Goal: Information Seeking & Learning: Learn about a topic

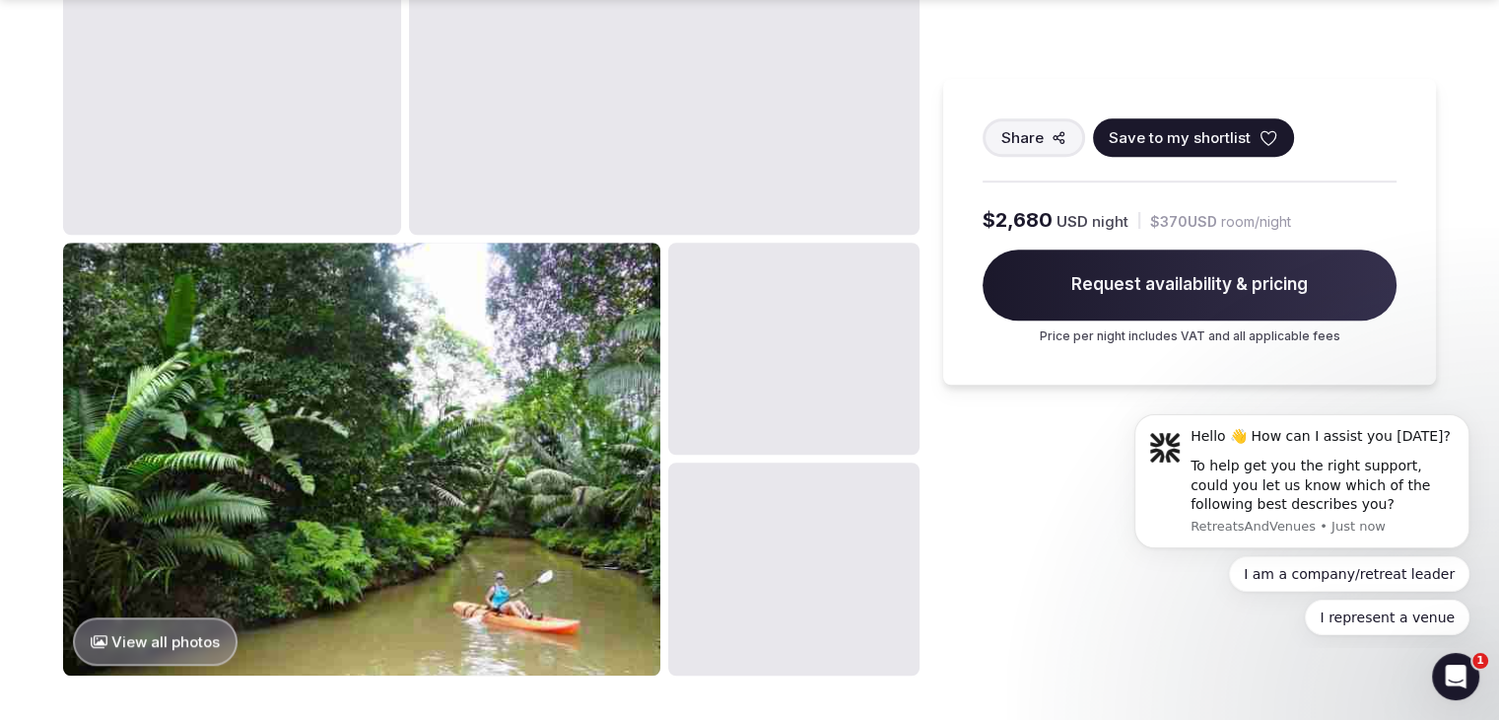
scroll to position [1525, 0]
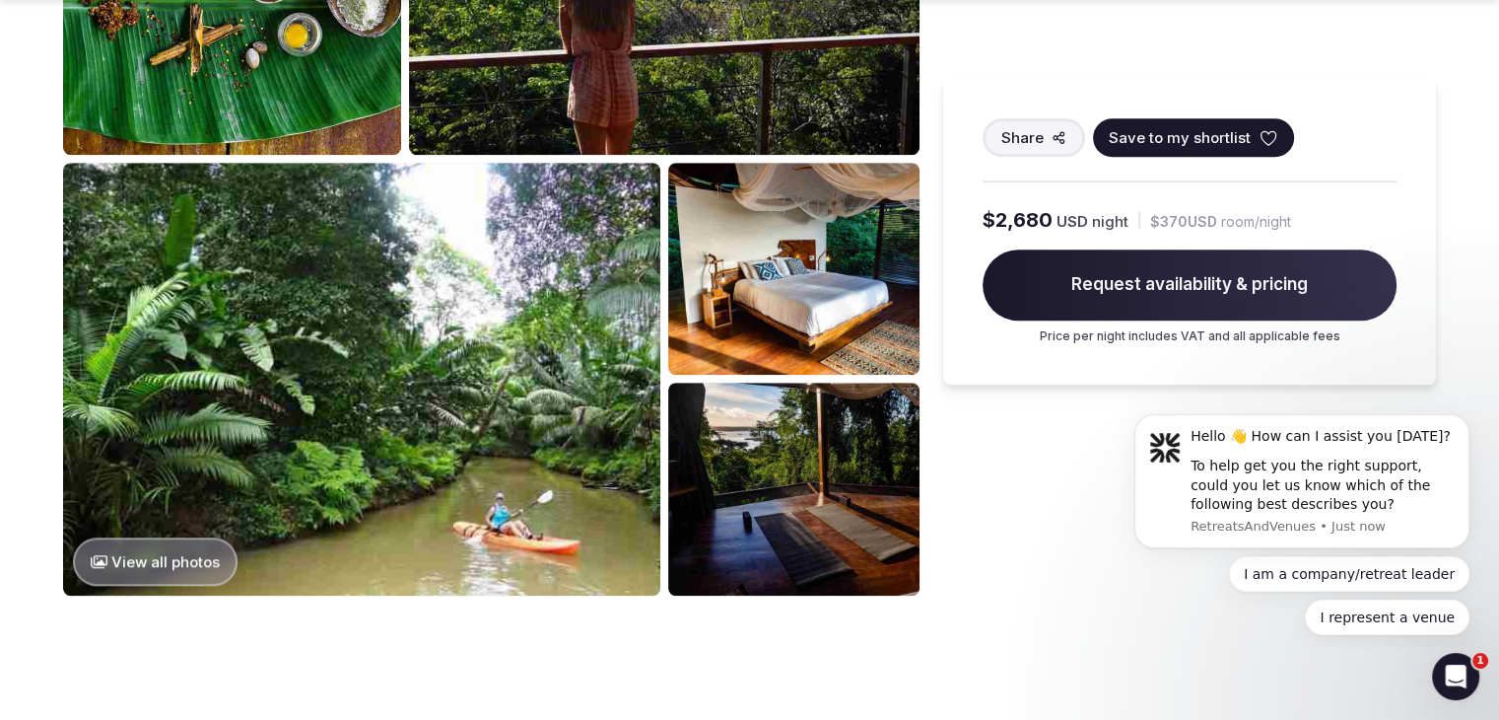
click at [158, 547] on button "View all photos" at bounding box center [155, 561] width 165 height 48
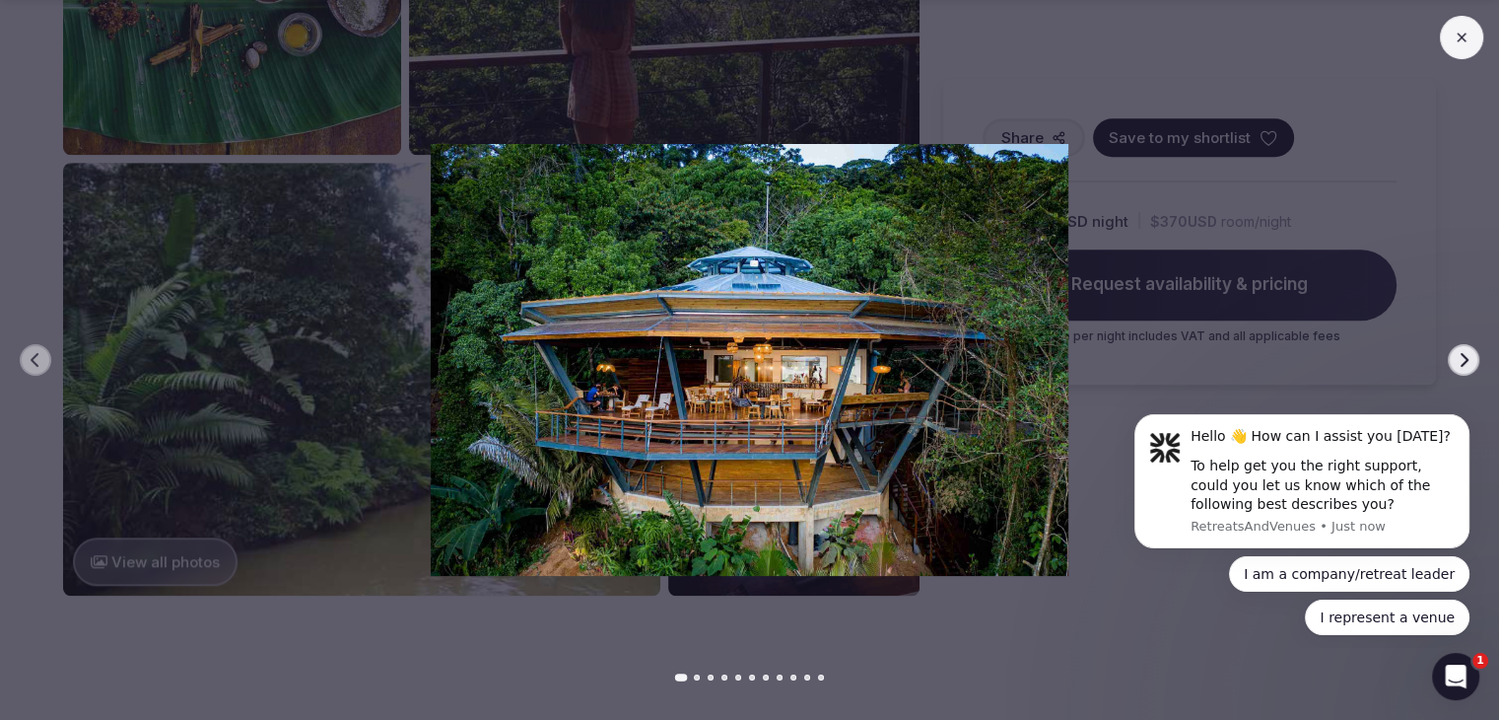
click at [1463, 354] on icon "button" at bounding box center [1465, 360] width 8 height 14
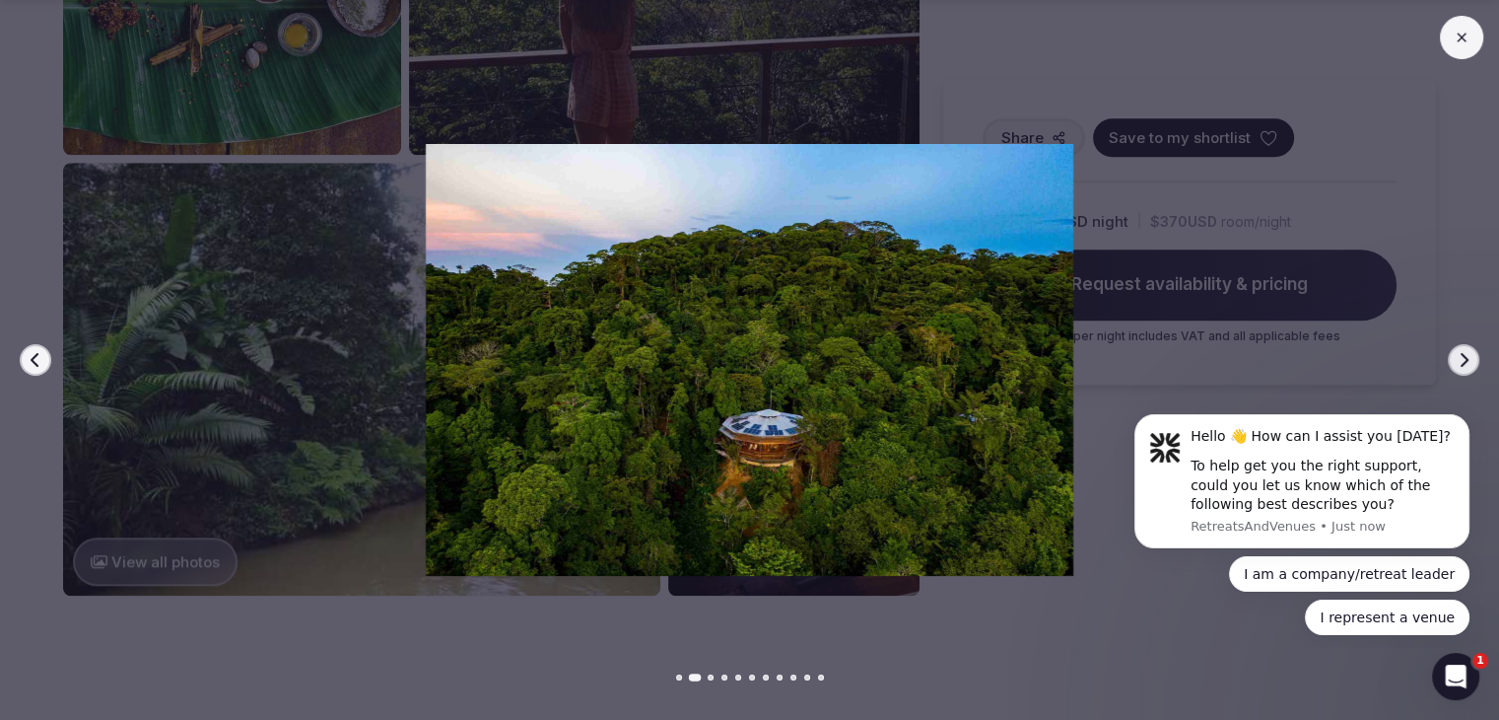
click at [1463, 354] on icon "button" at bounding box center [1465, 360] width 8 height 14
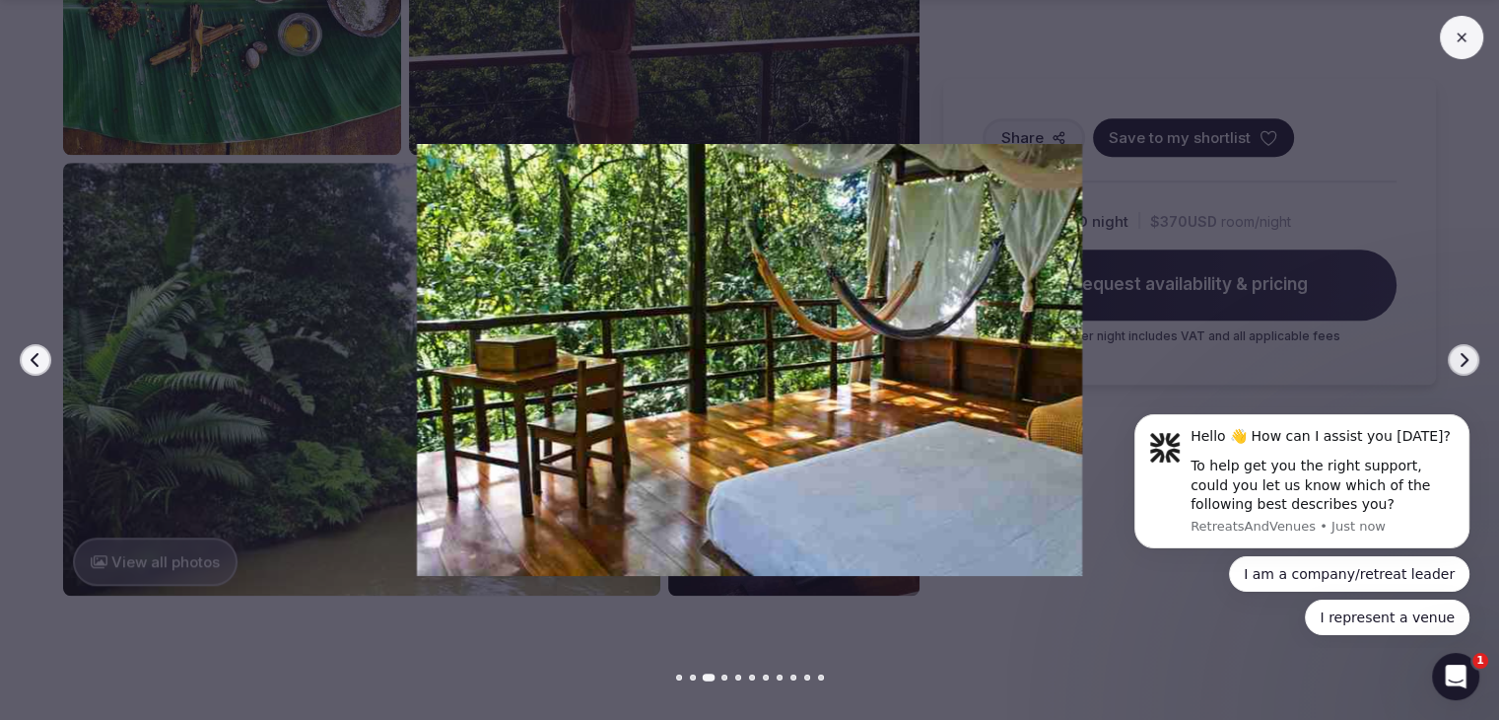
click at [1463, 354] on icon "button" at bounding box center [1465, 360] width 8 height 14
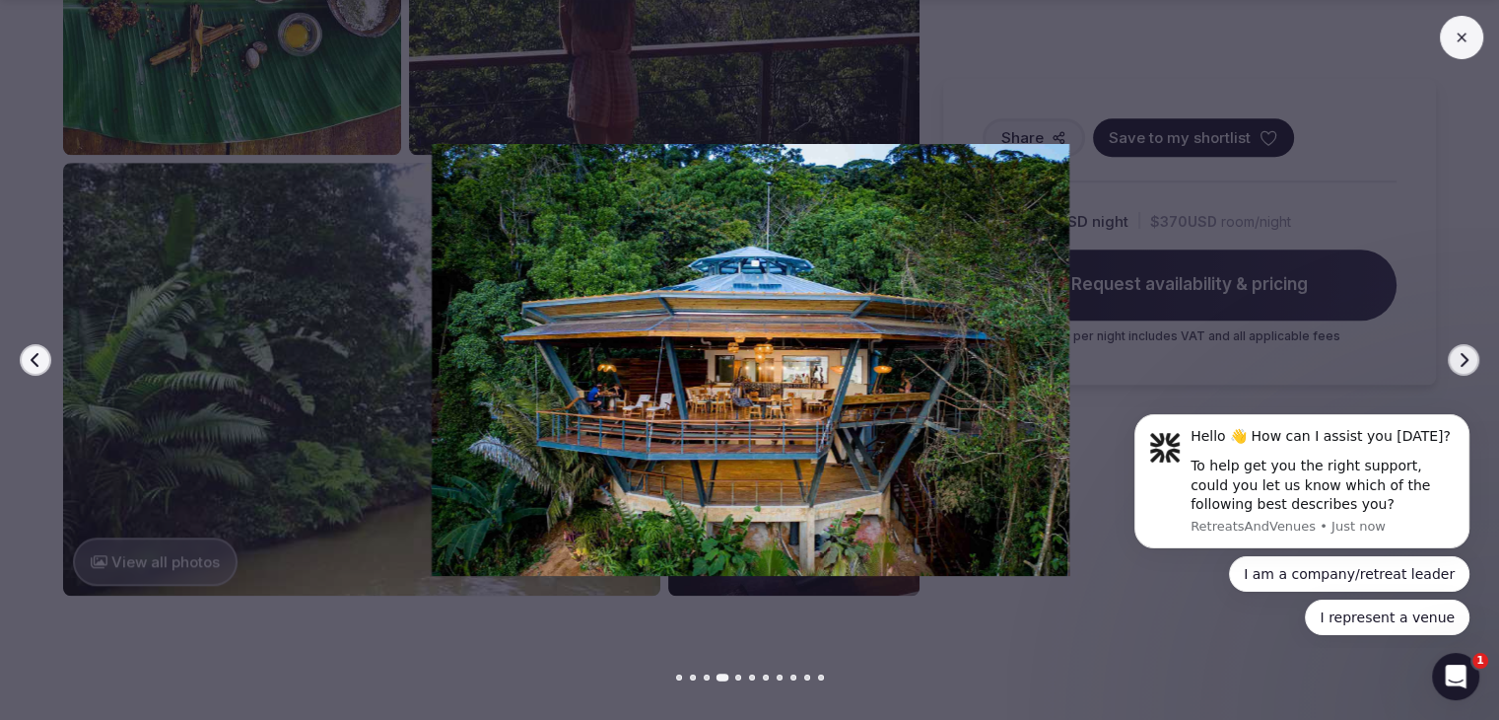
click at [1463, 354] on icon "button" at bounding box center [1465, 360] width 8 height 14
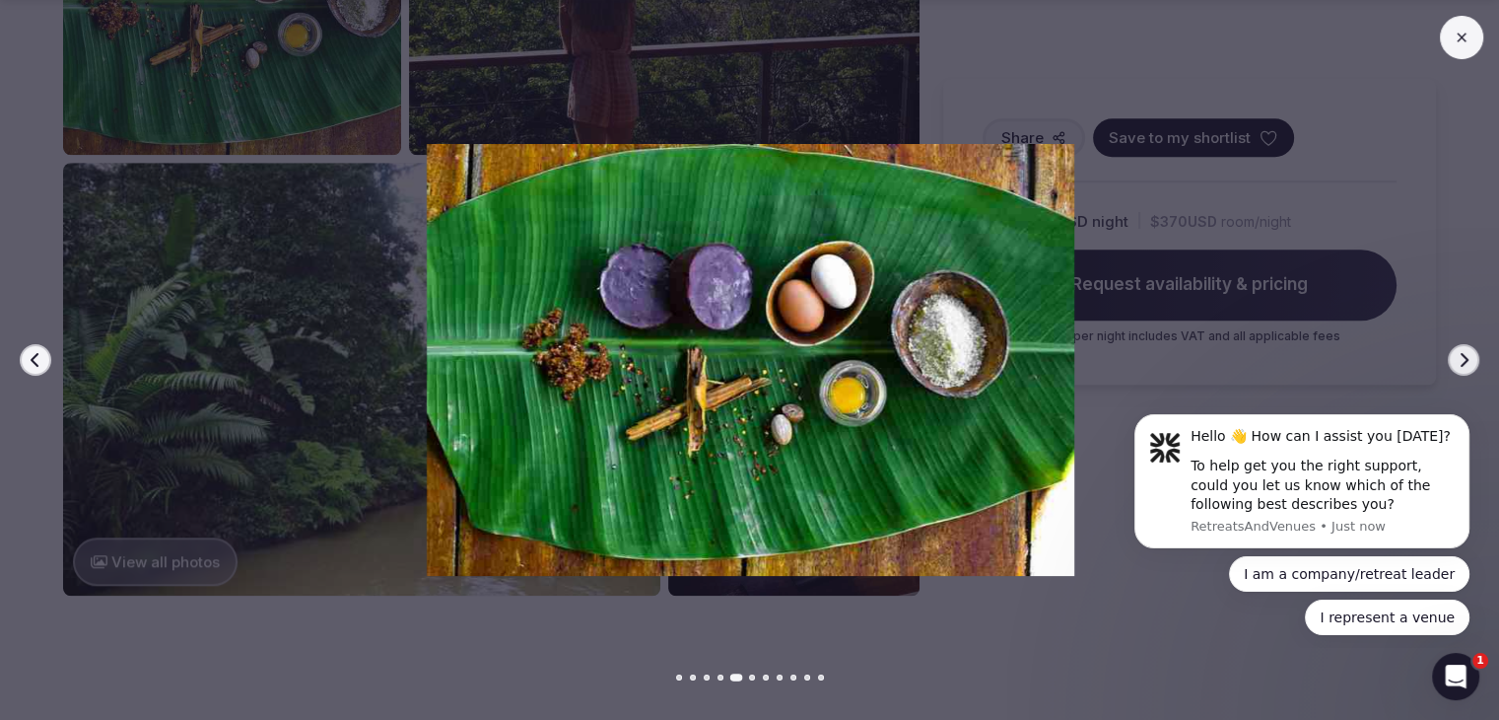
click at [28, 357] on icon "button" at bounding box center [36, 360] width 16 height 16
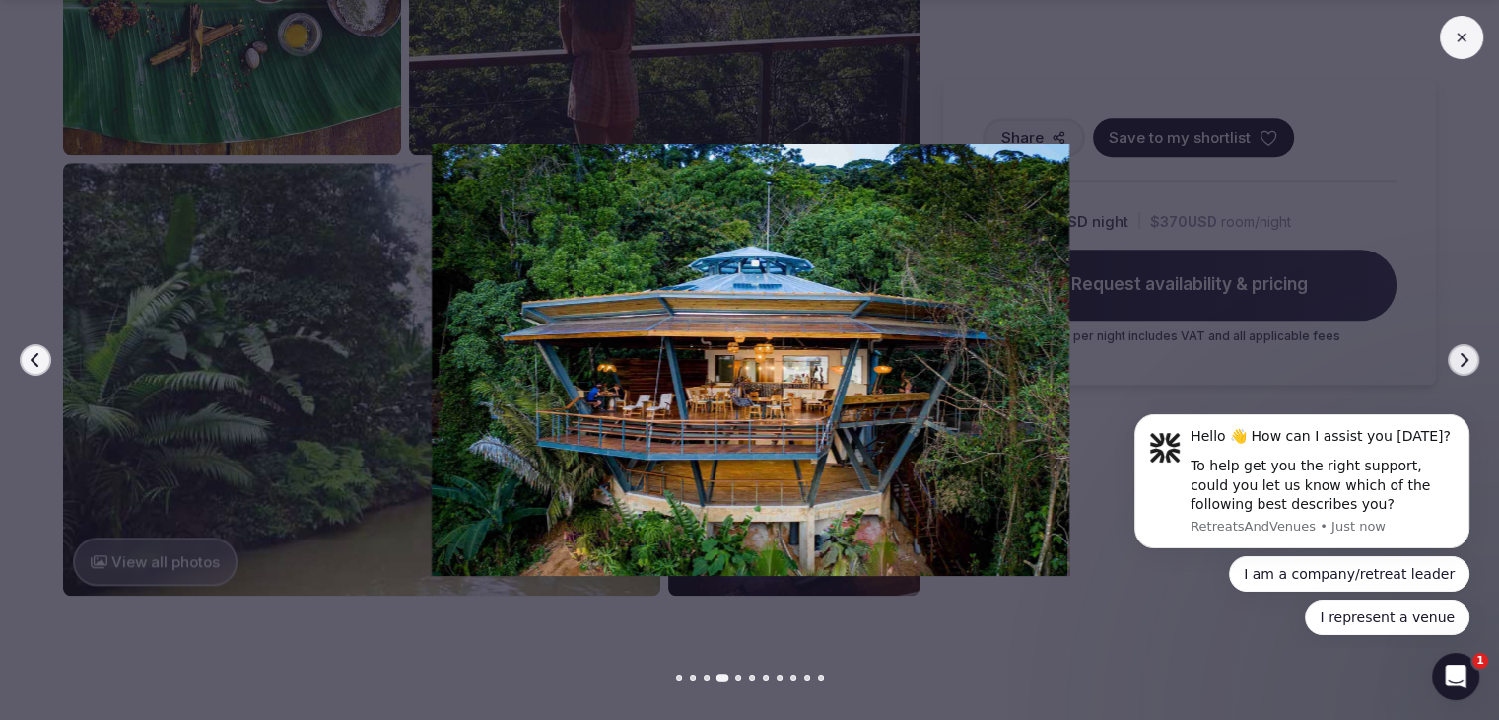
click at [28, 357] on icon "button" at bounding box center [36, 360] width 16 height 16
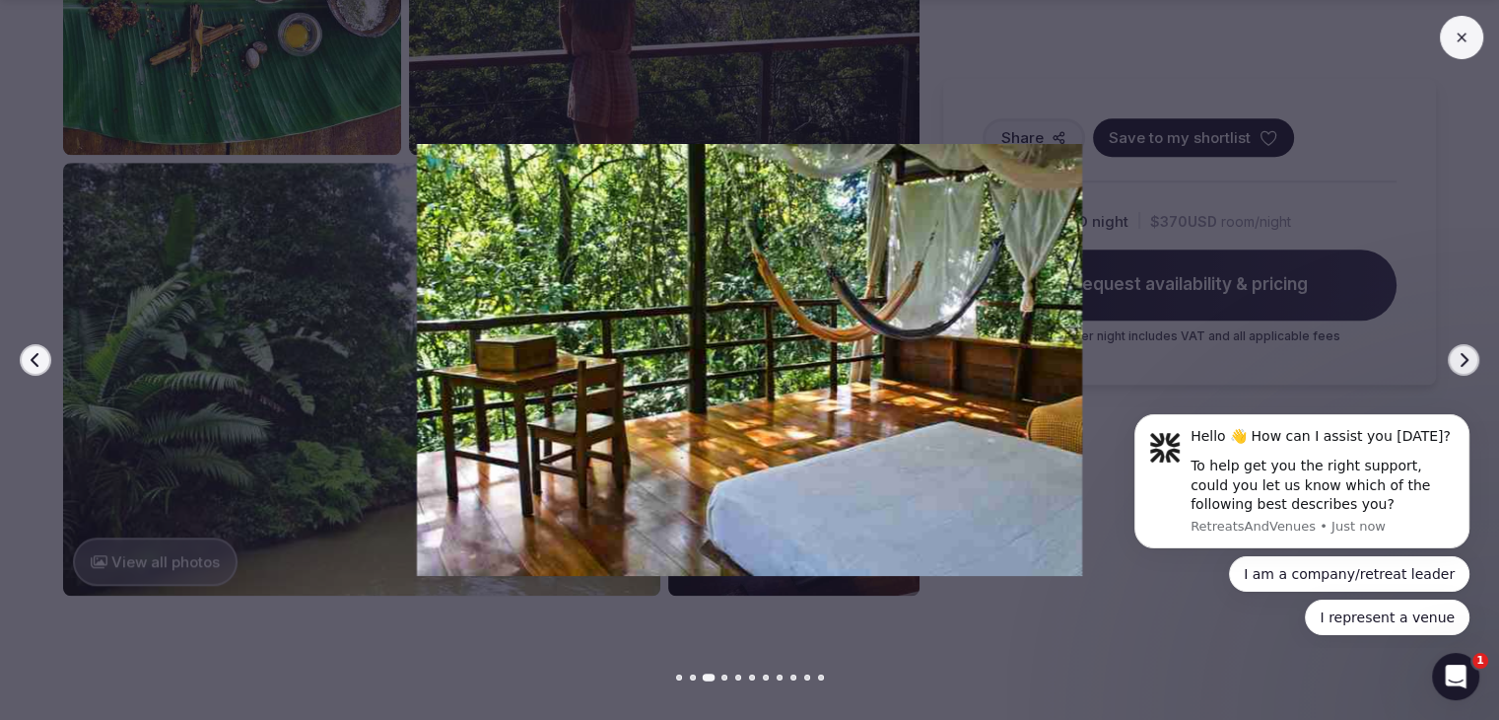
click at [28, 357] on icon "button" at bounding box center [36, 360] width 16 height 16
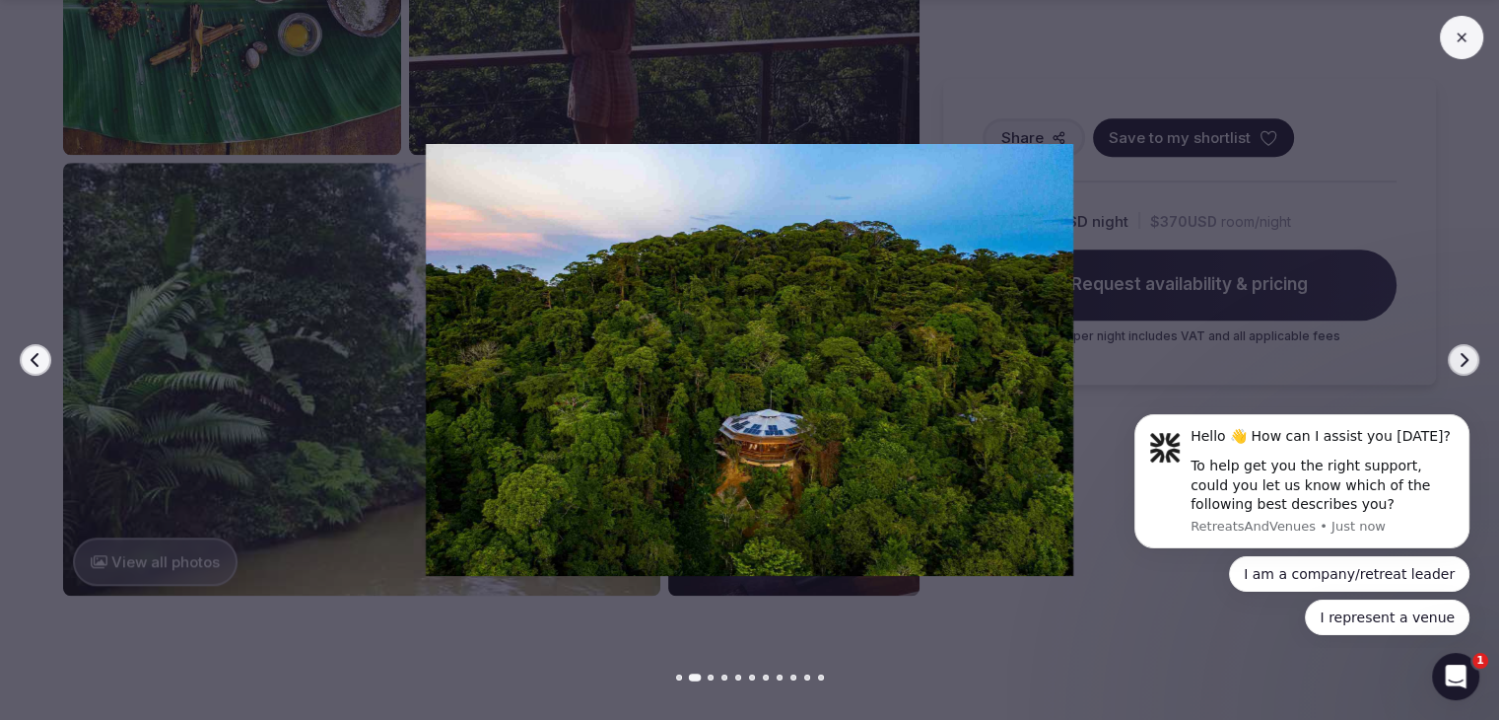
click at [1461, 354] on icon "button" at bounding box center [1465, 360] width 8 height 14
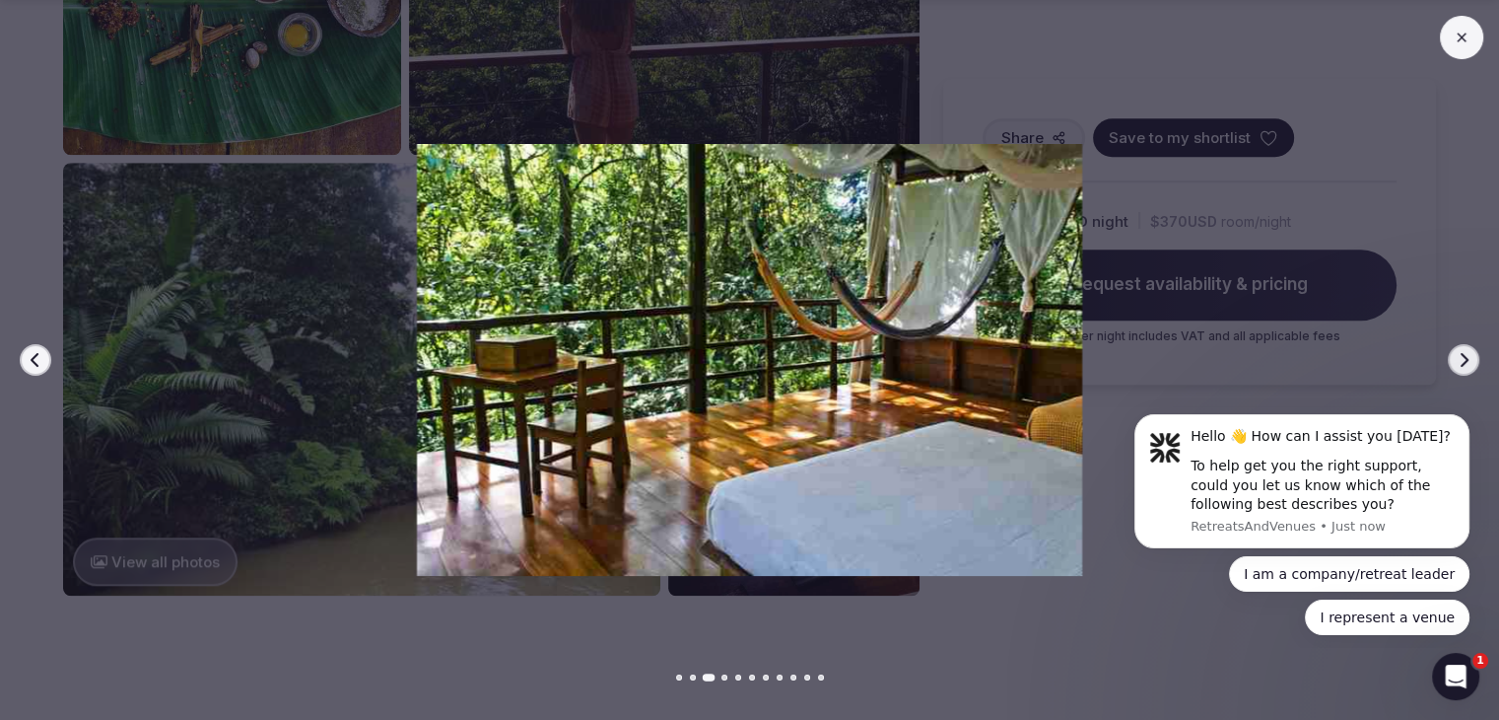
click at [1461, 354] on icon "button" at bounding box center [1465, 360] width 8 height 14
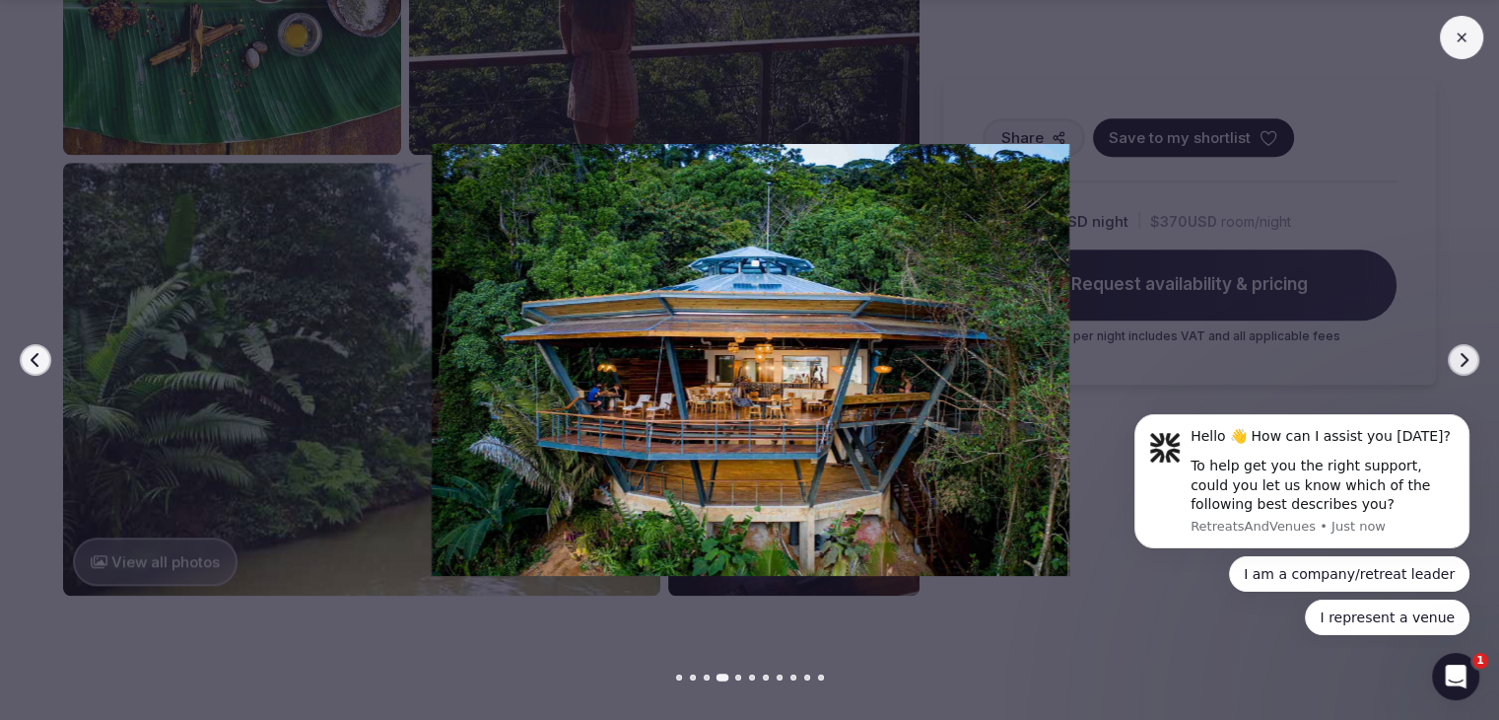
click at [1461, 354] on icon "button" at bounding box center [1465, 360] width 8 height 14
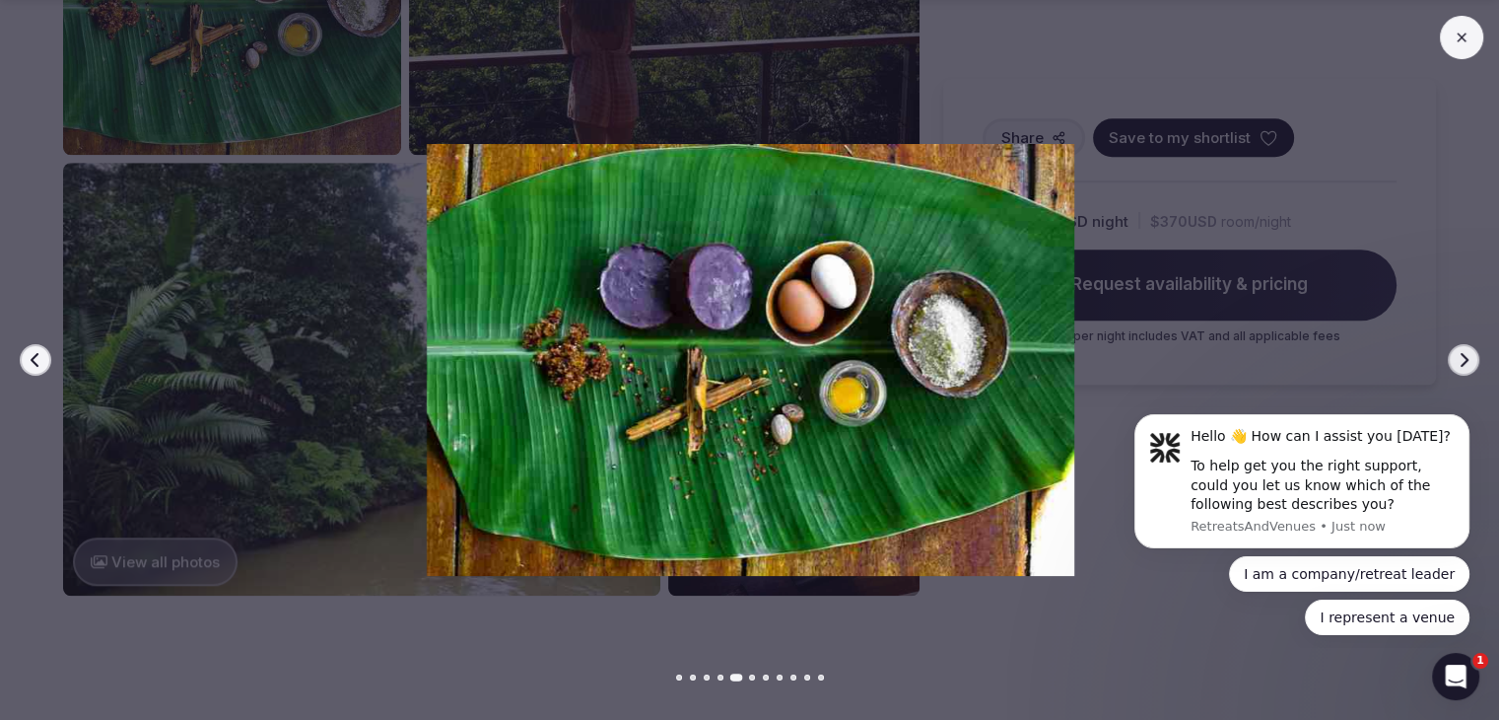
click at [1461, 354] on icon "button" at bounding box center [1465, 360] width 8 height 14
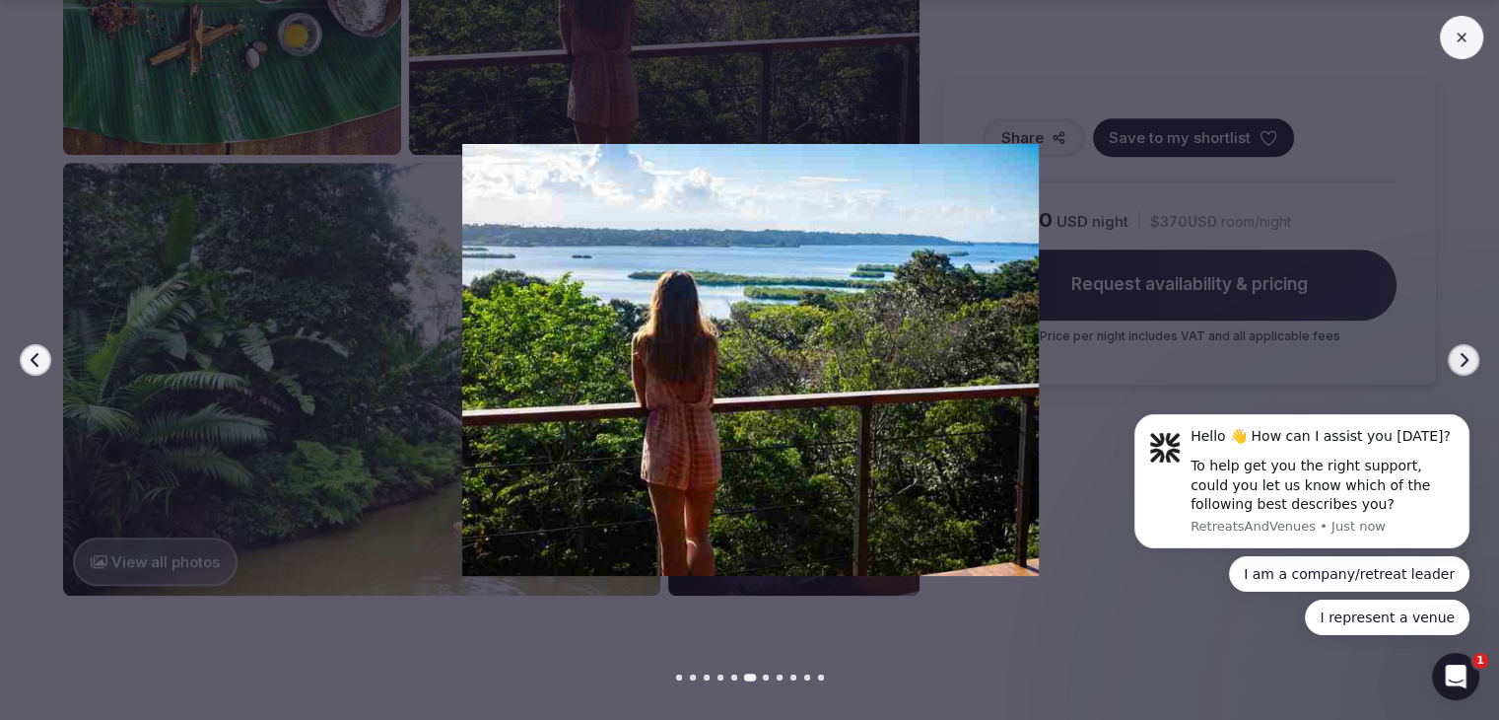
click at [1461, 354] on icon "button" at bounding box center [1465, 360] width 8 height 14
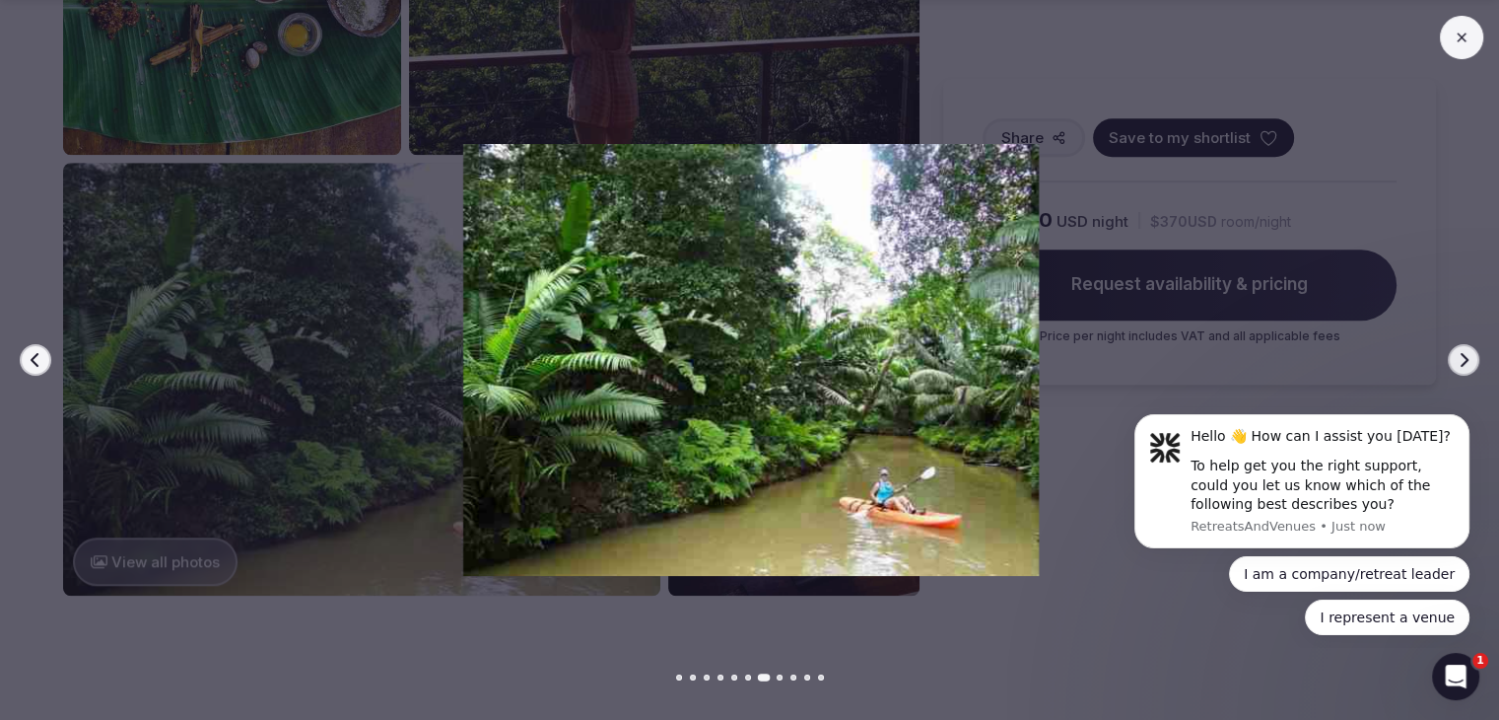
click at [1461, 354] on icon "button" at bounding box center [1465, 360] width 8 height 14
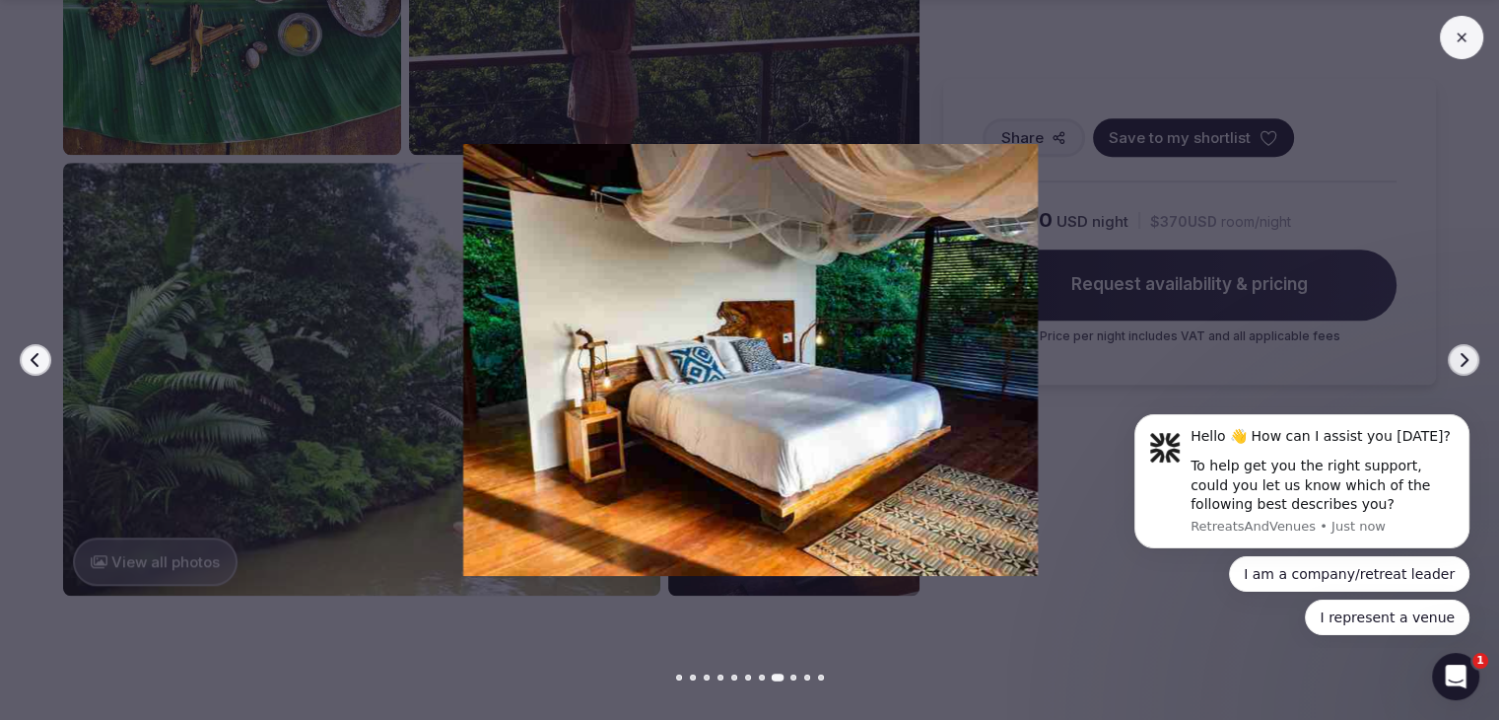
click at [1461, 354] on icon "button" at bounding box center [1465, 360] width 8 height 14
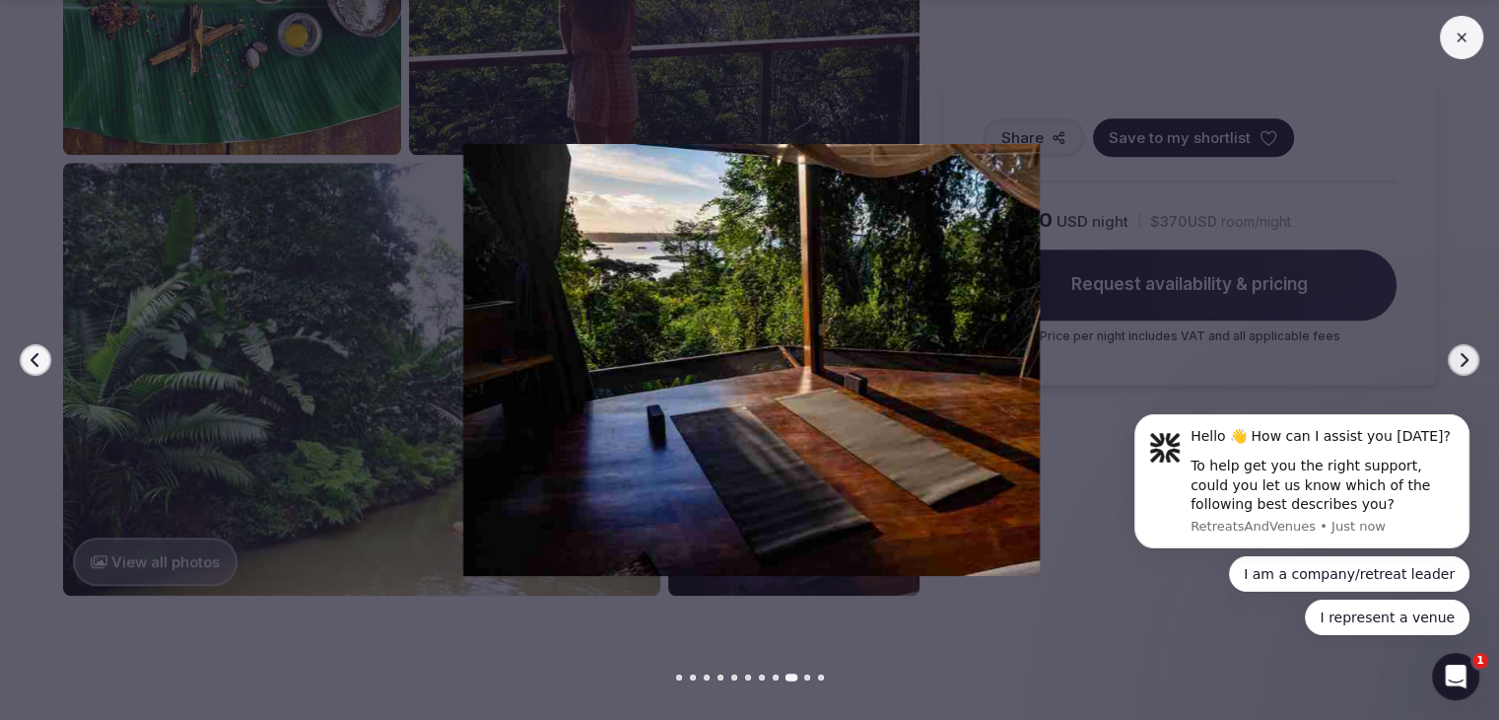
click at [1461, 354] on icon "button" at bounding box center [1465, 360] width 8 height 14
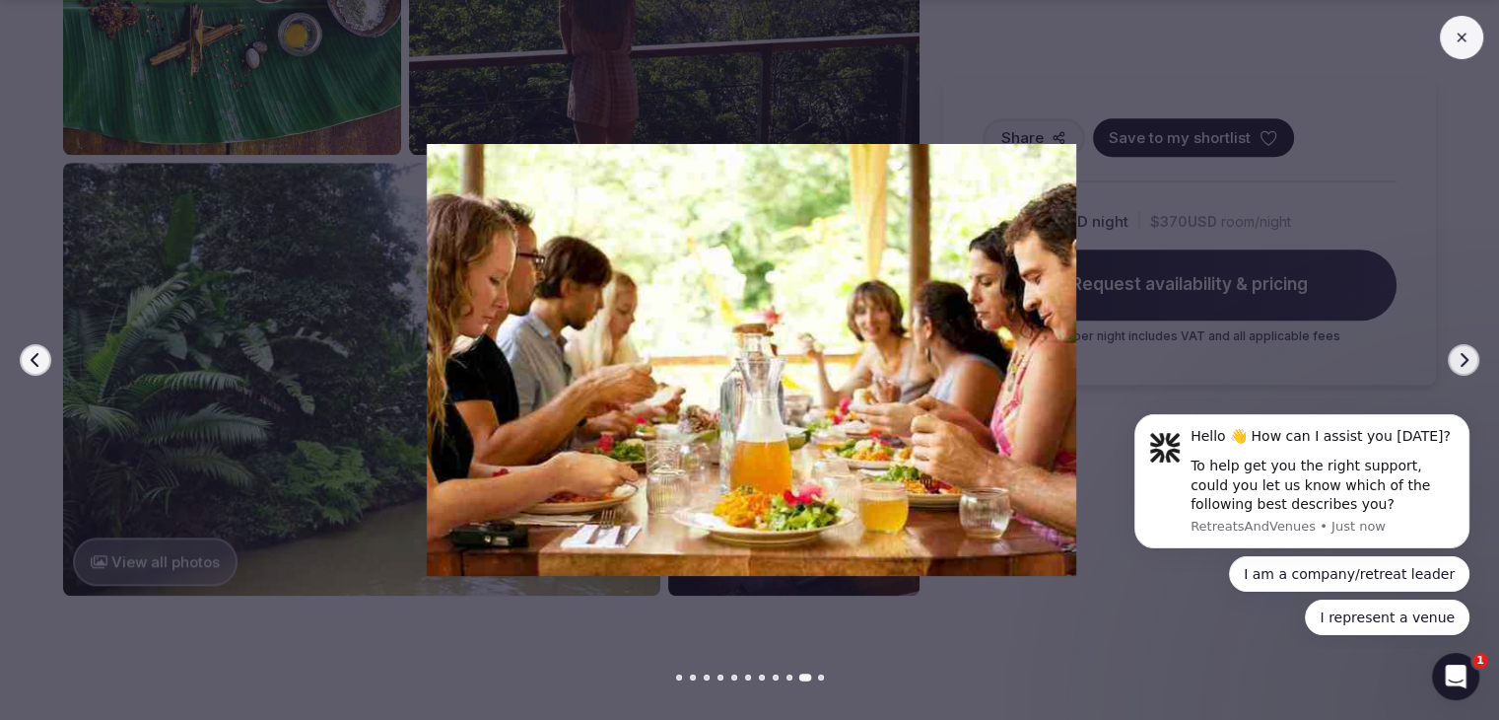
click at [1461, 354] on icon "button" at bounding box center [1465, 360] width 8 height 14
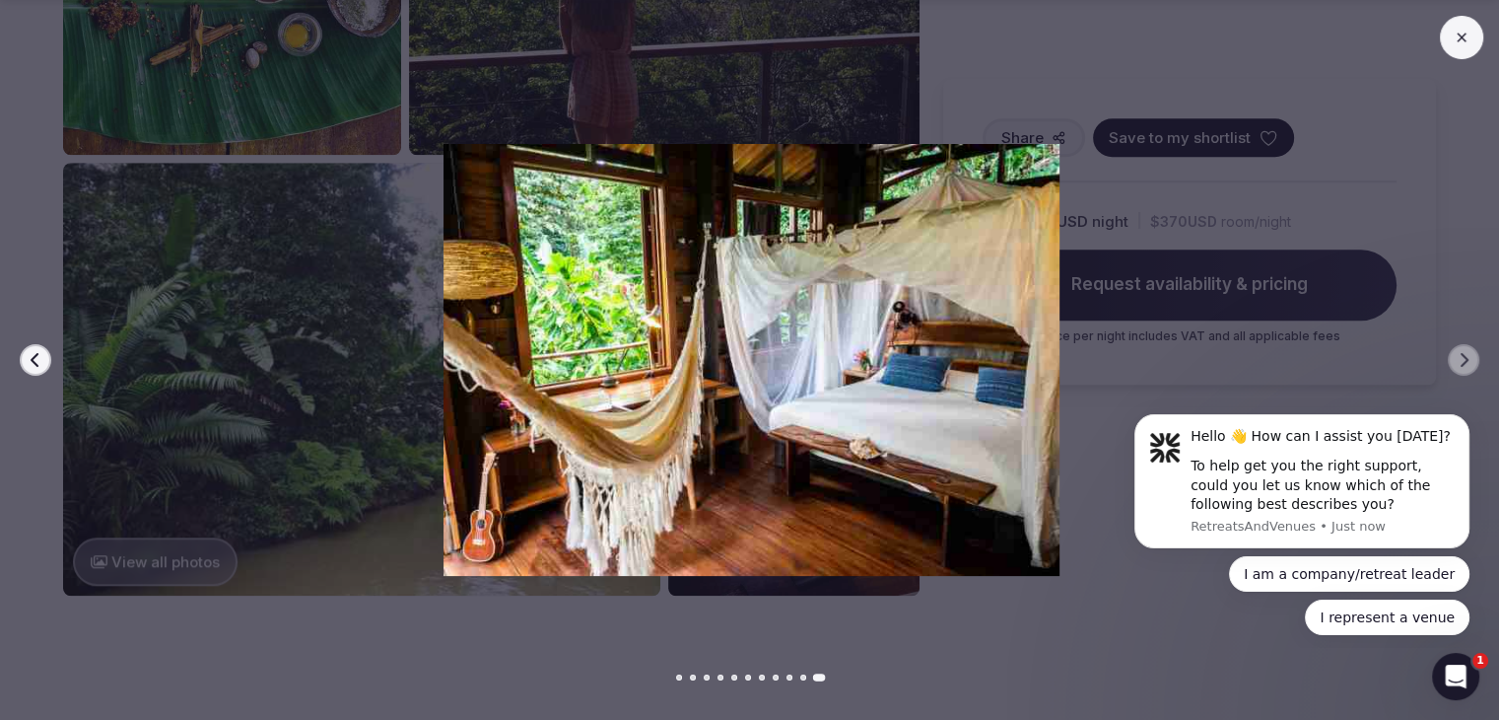
click at [22, 361] on button "Previous slide" at bounding box center [36, 360] width 32 height 32
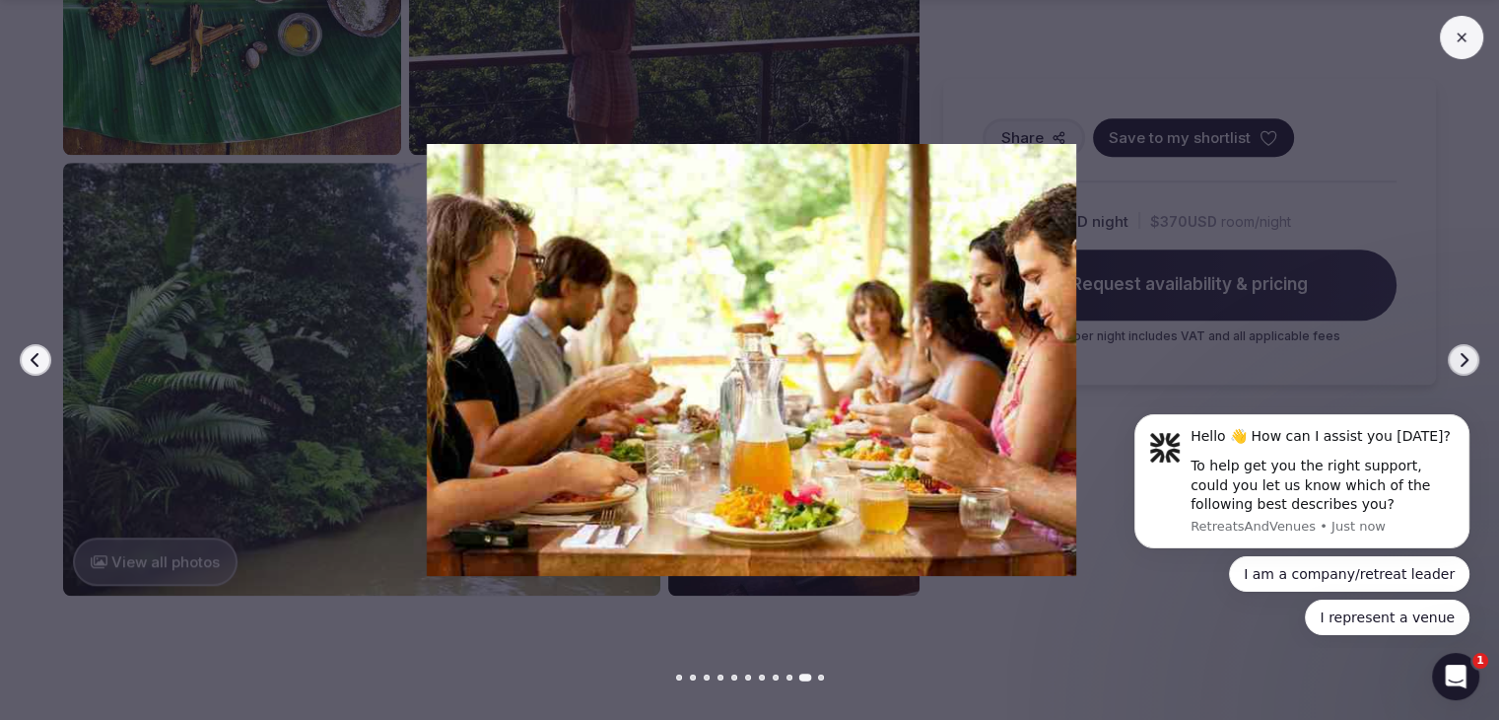
click at [22, 361] on button "Previous slide" at bounding box center [36, 360] width 32 height 32
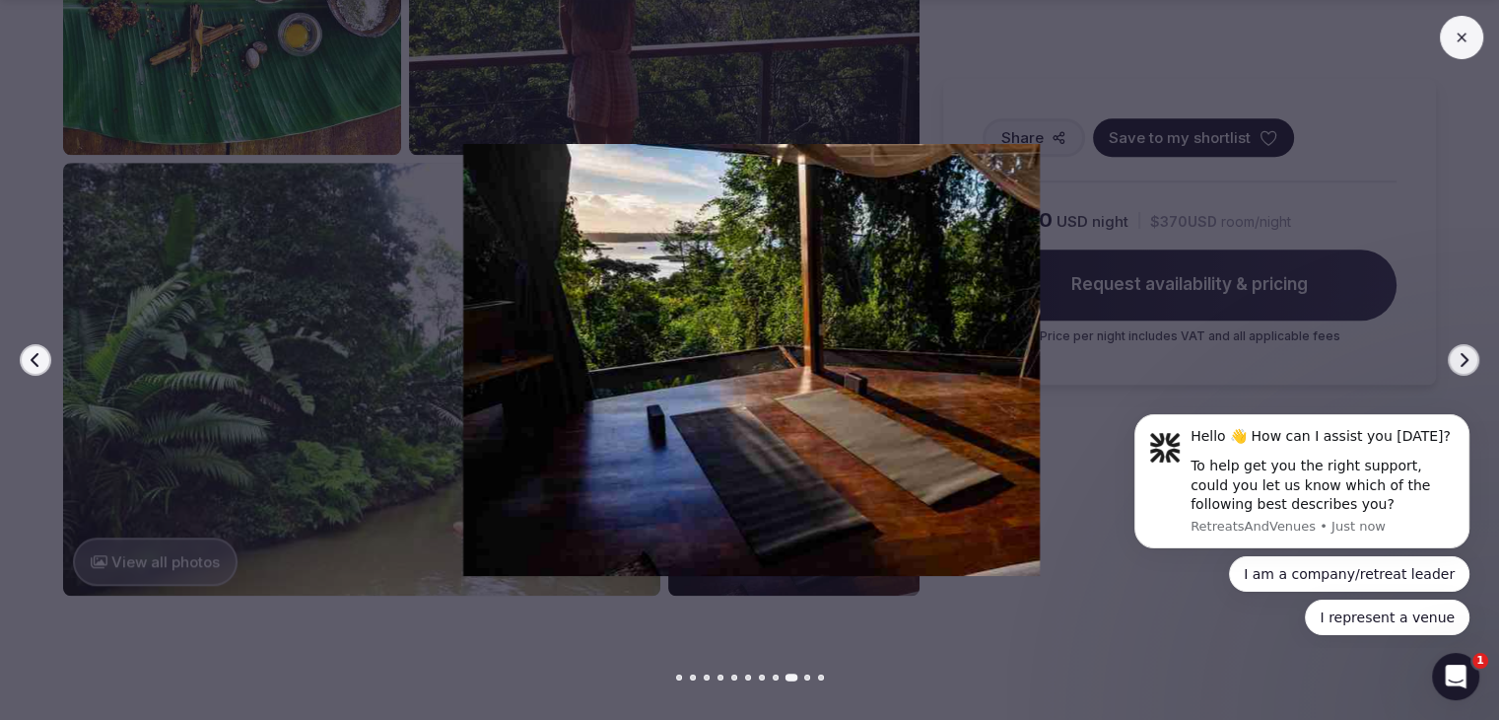
click at [22, 361] on button "Previous slide" at bounding box center [36, 360] width 32 height 32
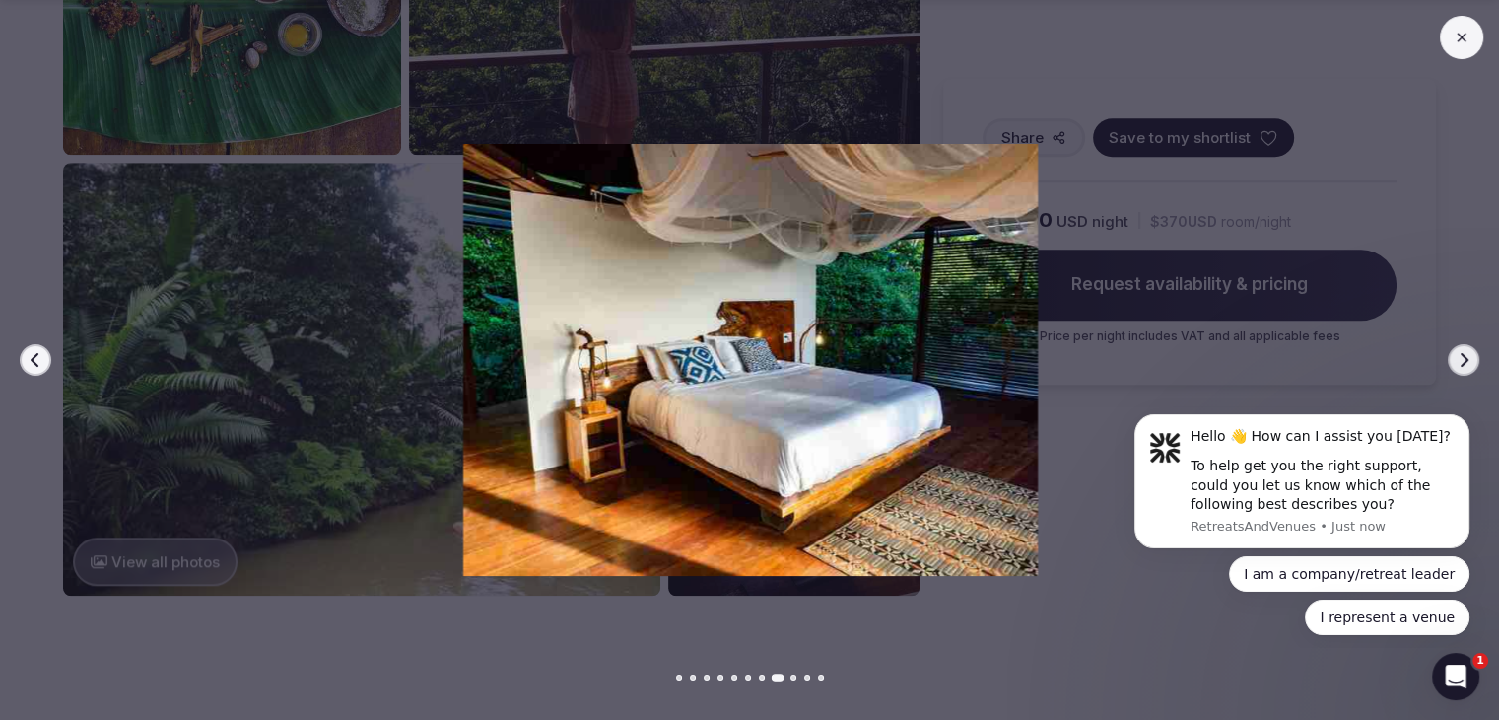
click at [22, 361] on button "Previous slide" at bounding box center [36, 360] width 32 height 32
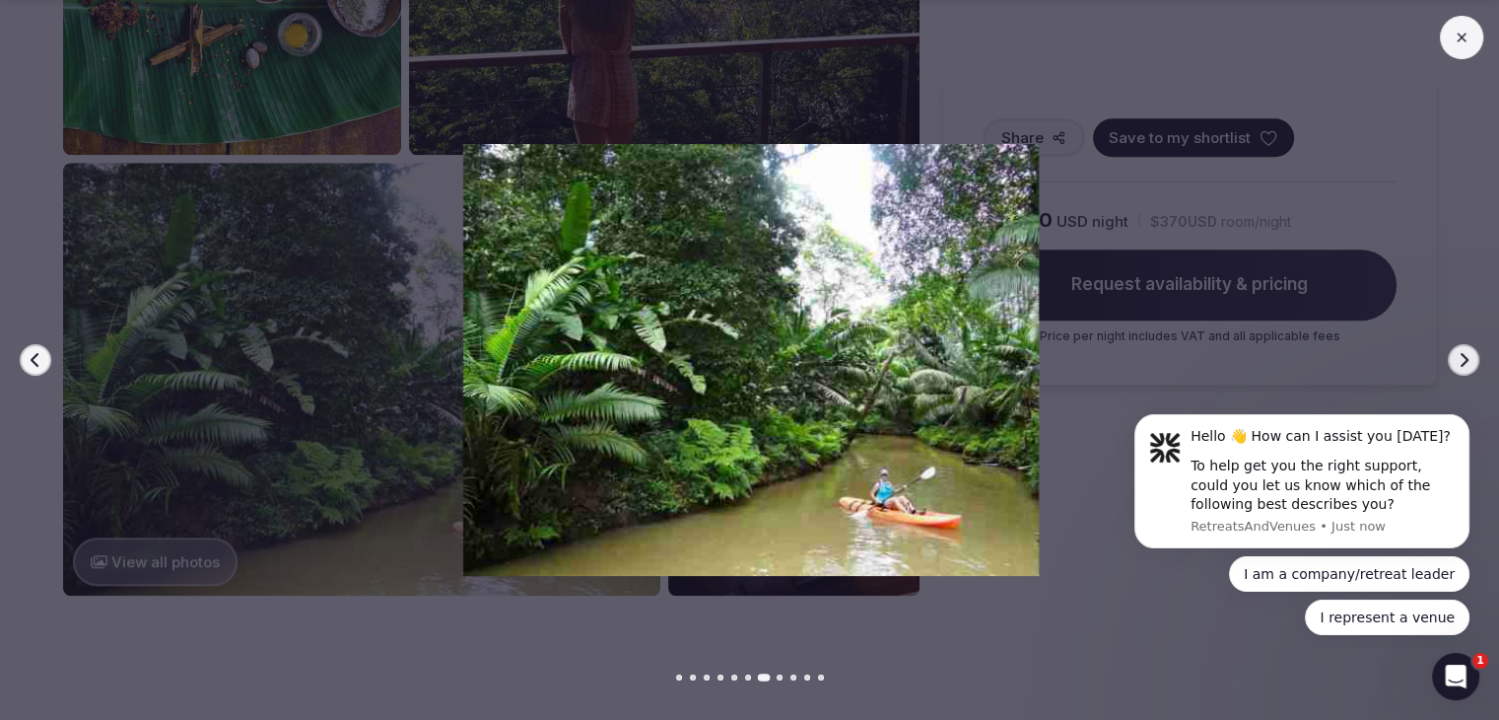
click at [22, 361] on button "Previous slide" at bounding box center [36, 360] width 32 height 32
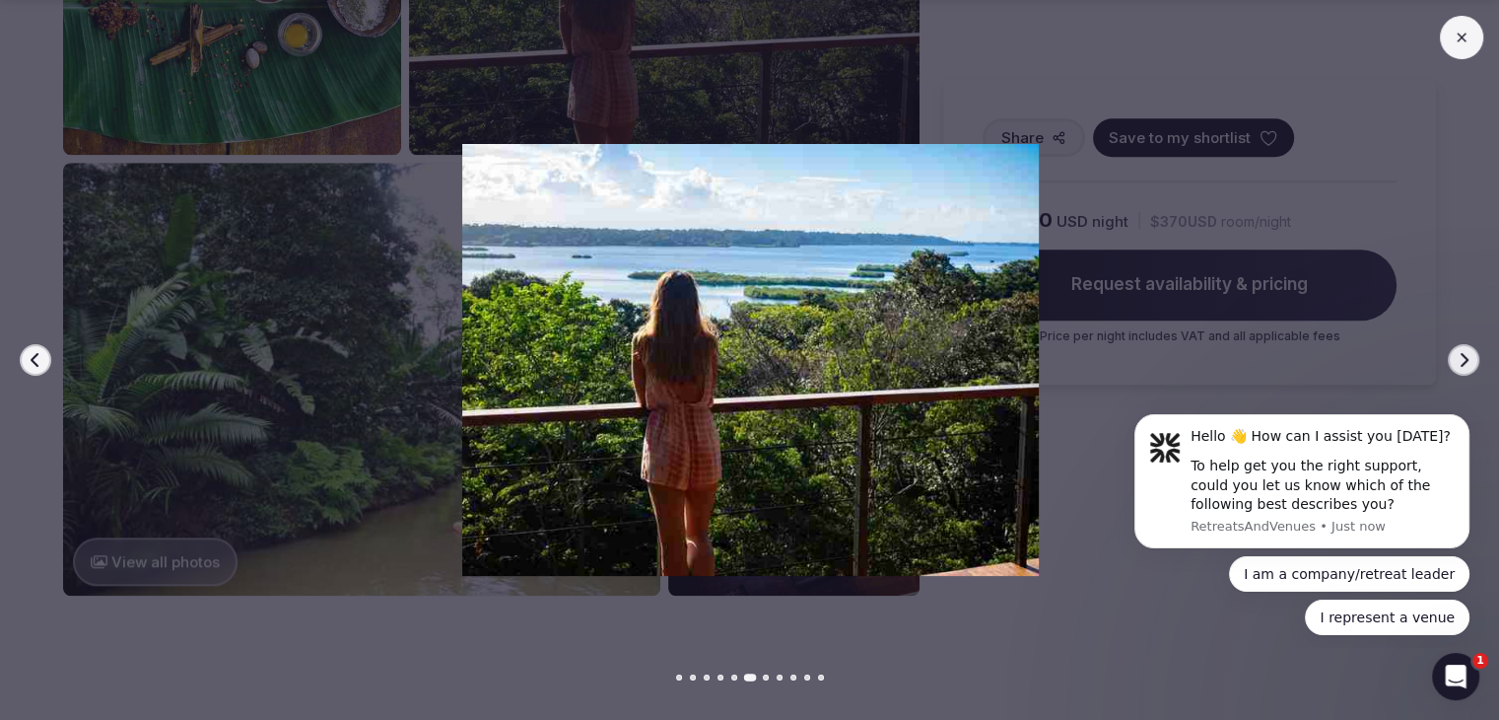
click at [22, 361] on button "Previous slide" at bounding box center [36, 360] width 32 height 32
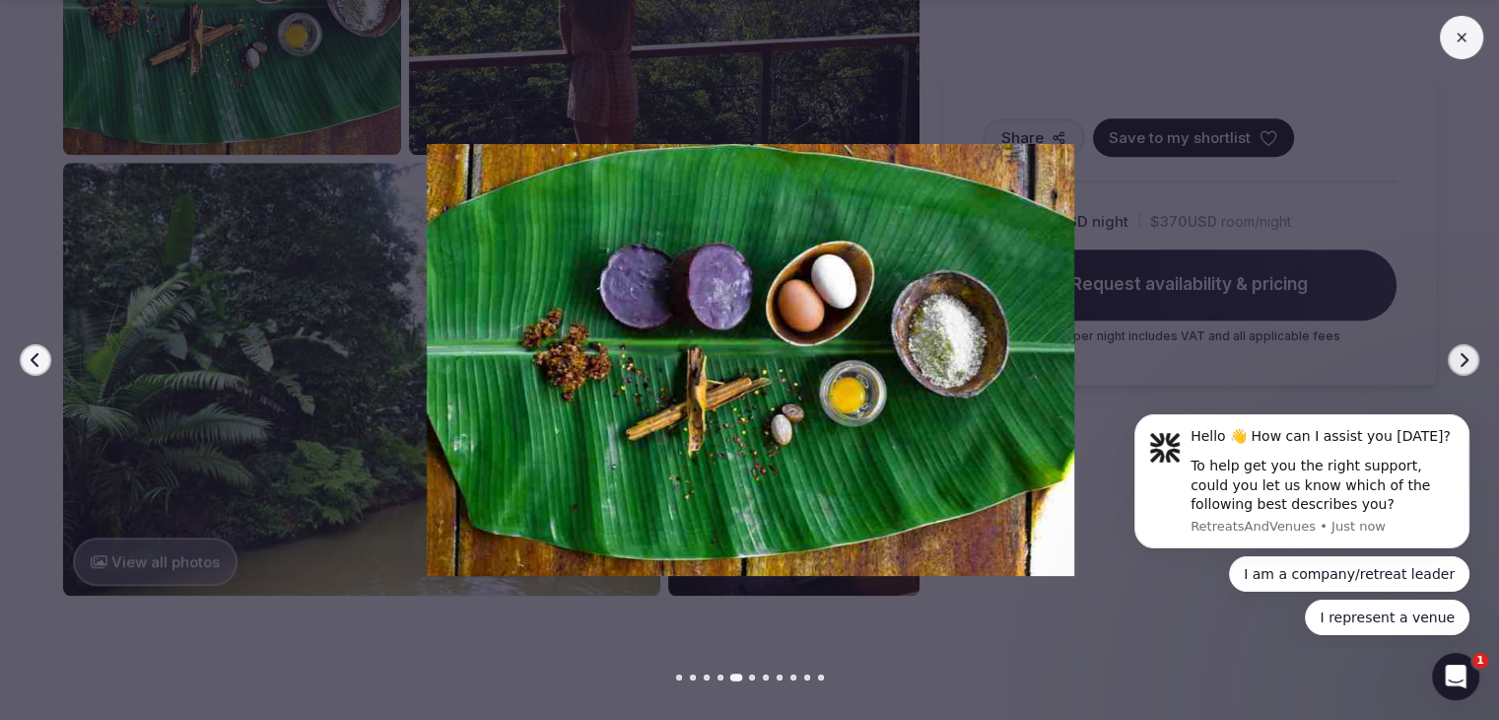
click at [0, 488] on div at bounding box center [742, 360] width 1515 height 432
click at [0, 181] on div at bounding box center [742, 360] width 1515 height 432
click at [1456, 35] on icon at bounding box center [1462, 38] width 16 height 16
